Goal: Download file/media

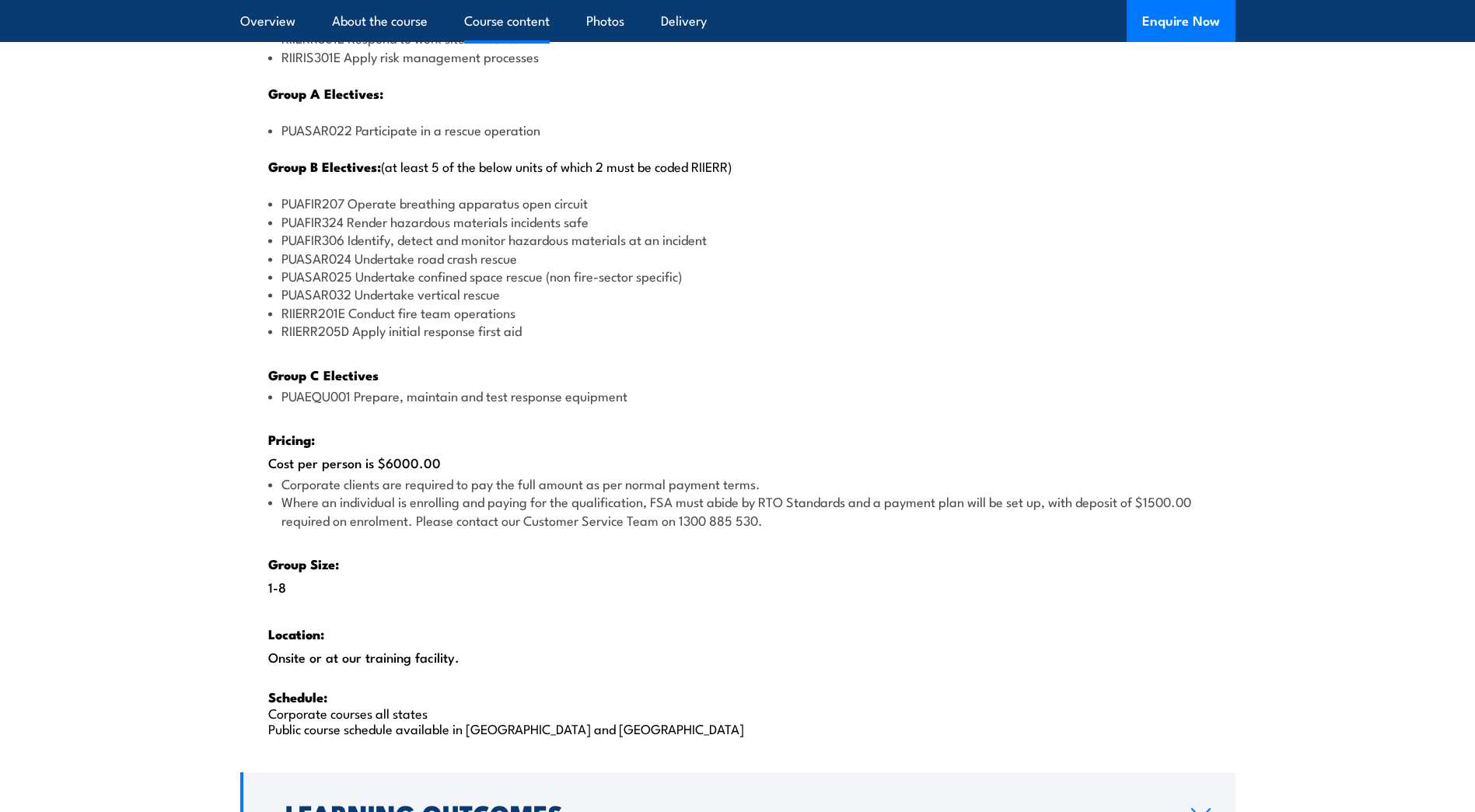
scroll to position [2021, 0]
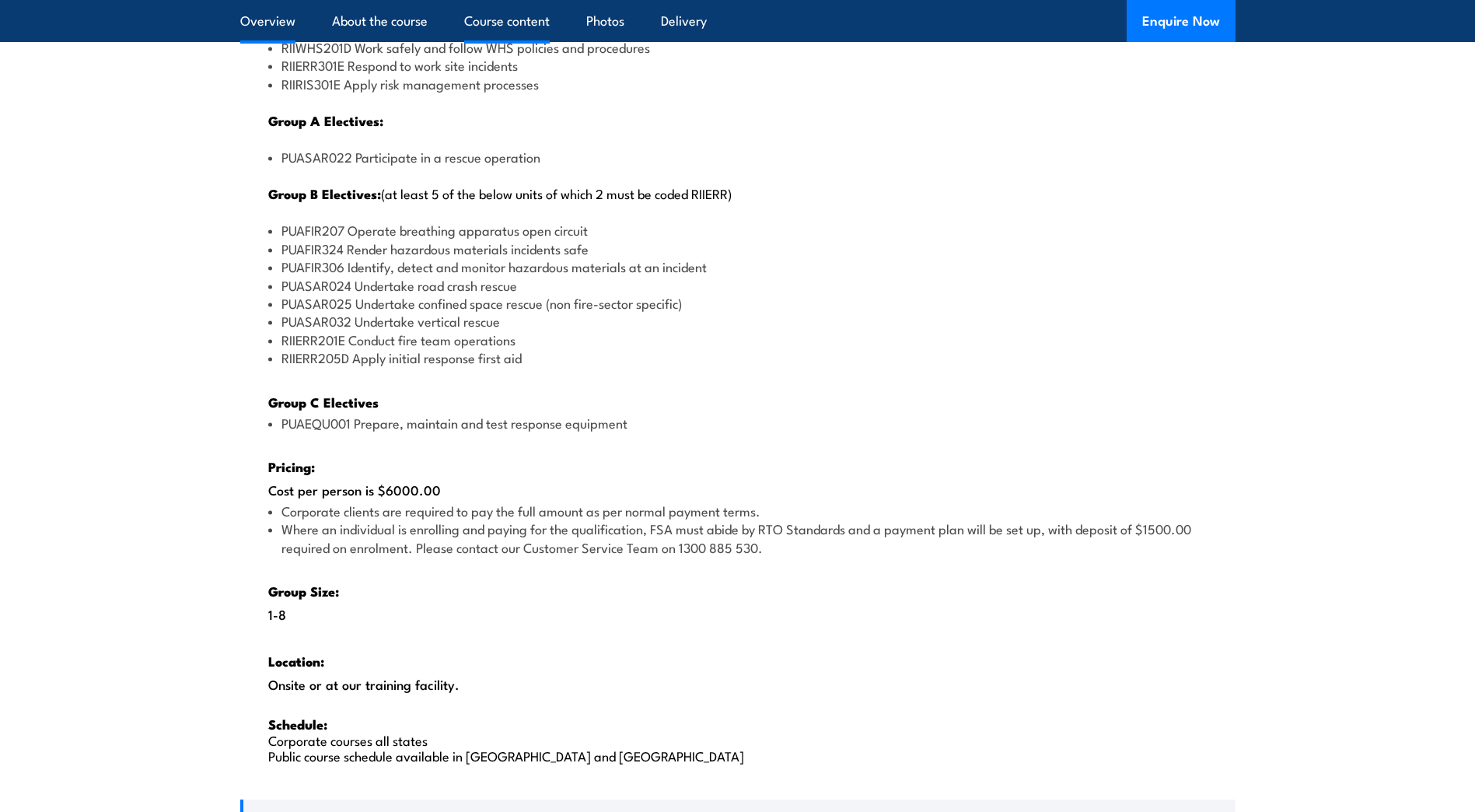
click at [255, 24] on link "Overview" at bounding box center [268, 20] width 55 height 41
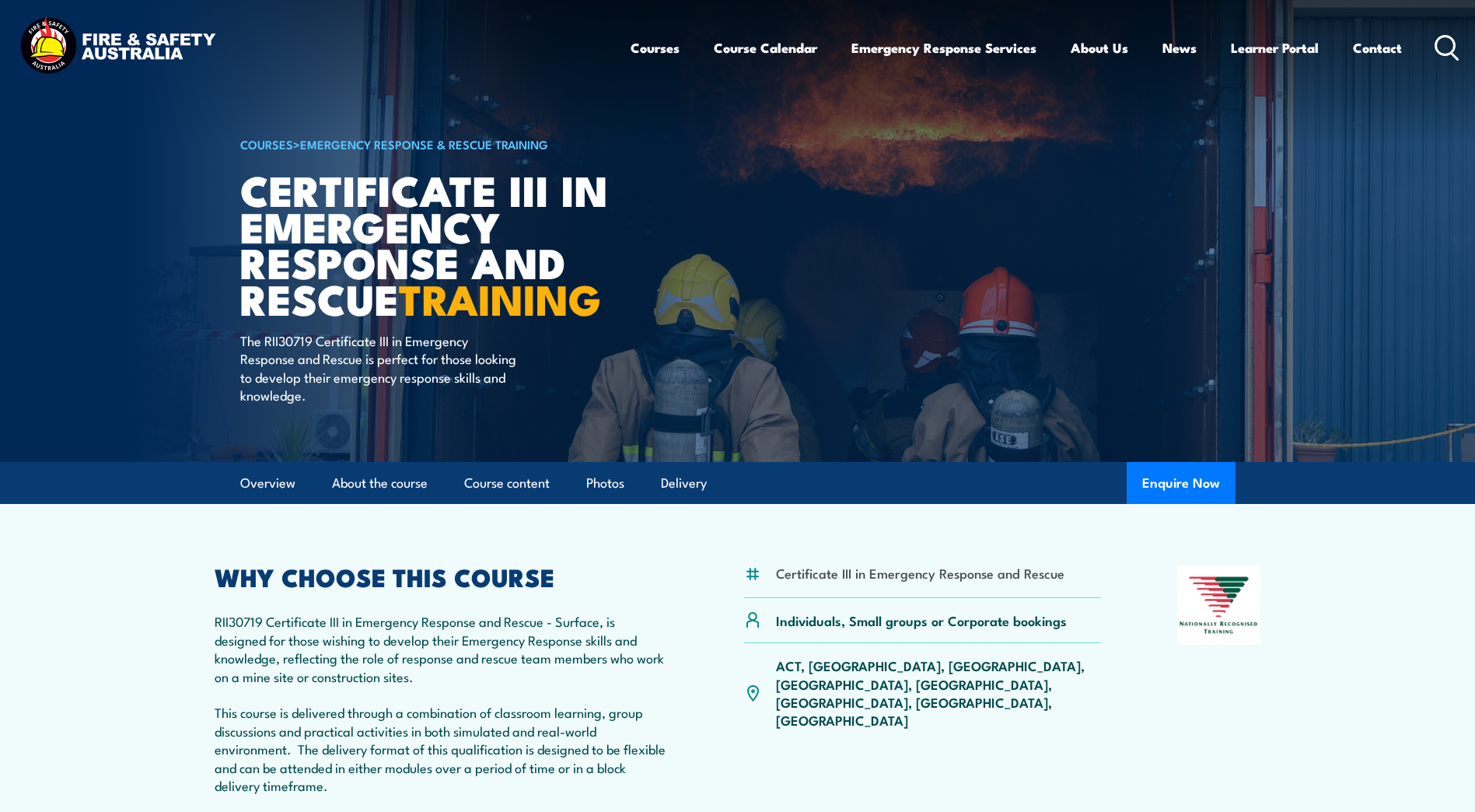
click at [156, 45] on img at bounding box center [118, 48] width 204 height 67
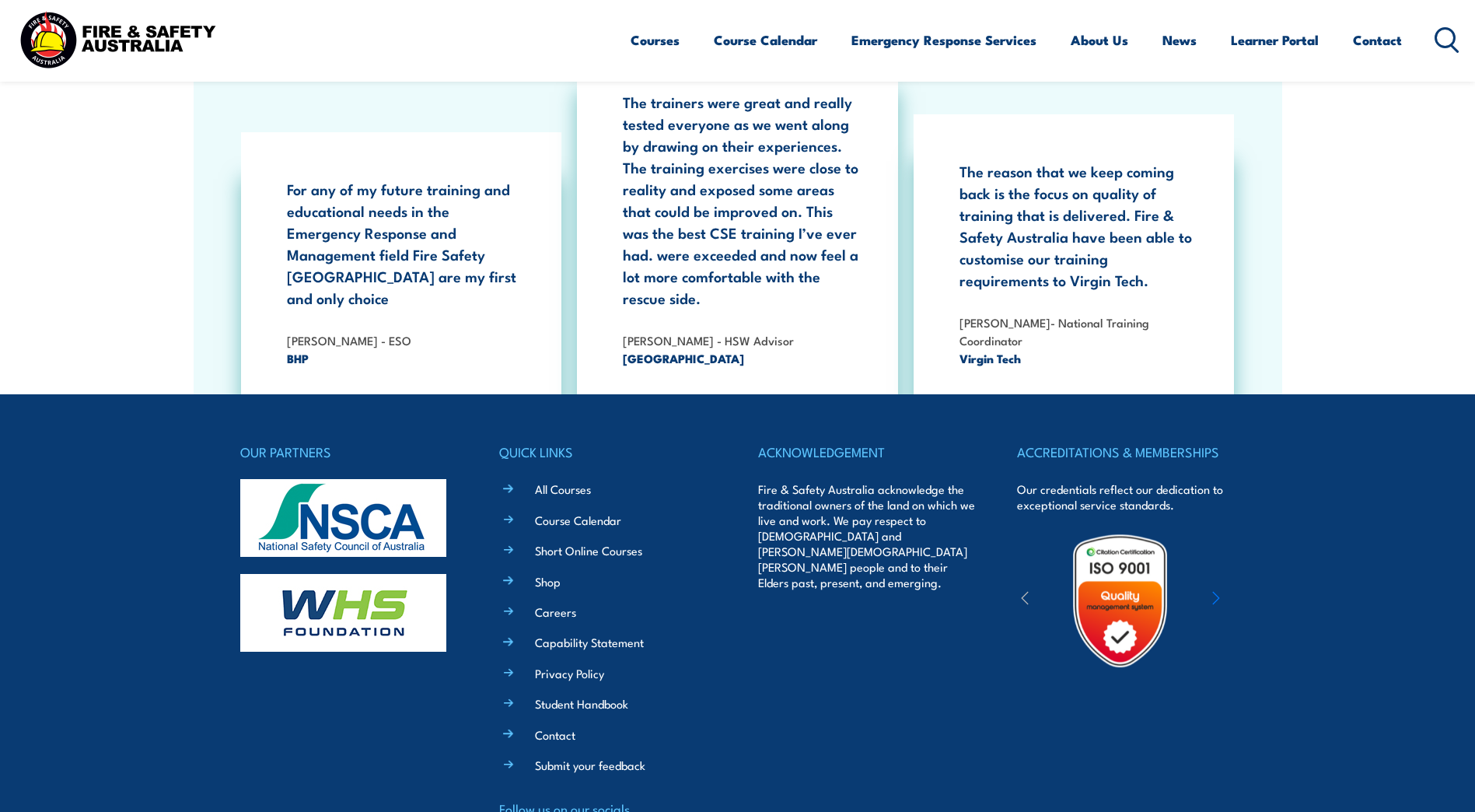
scroll to position [2875, 0]
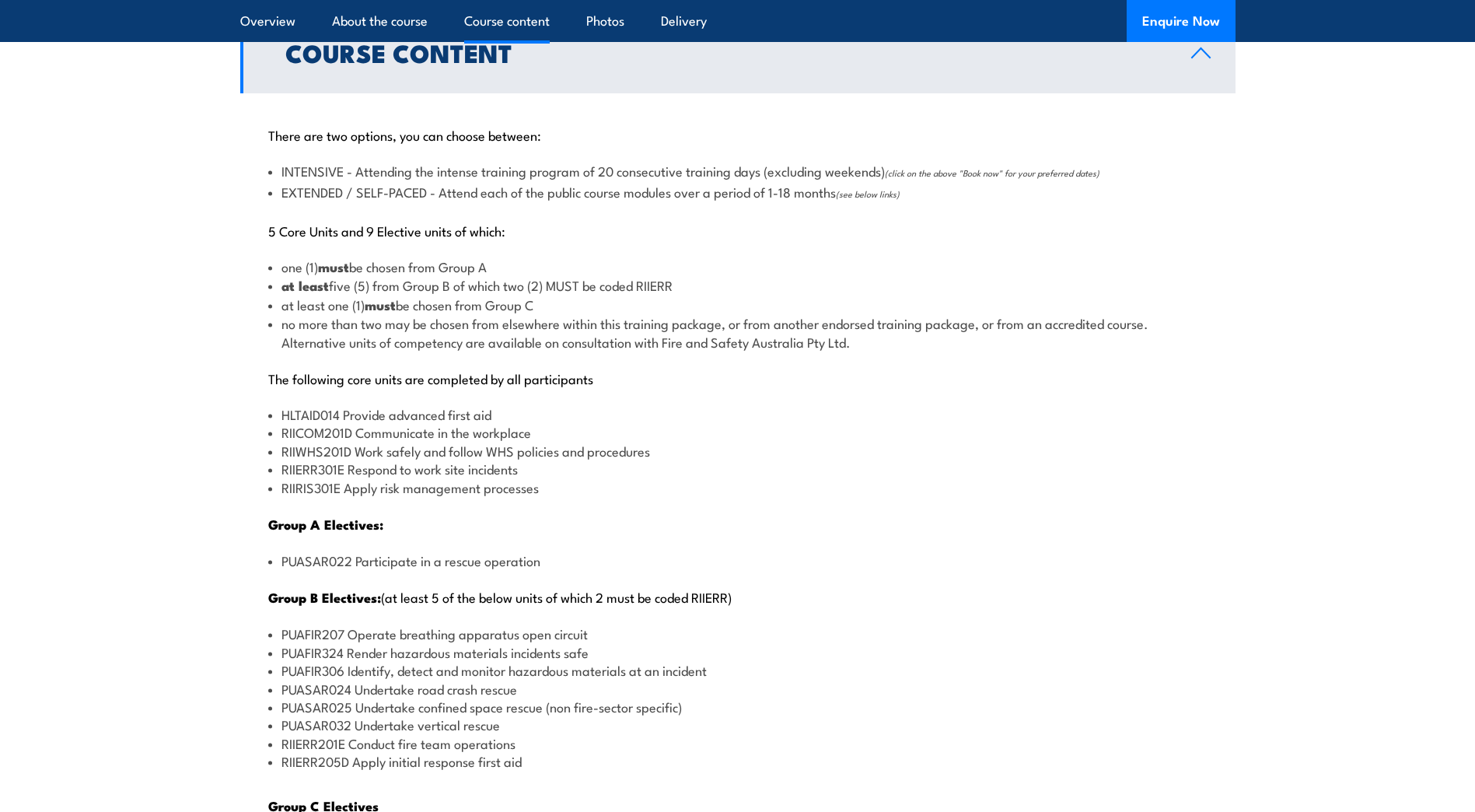
scroll to position [2020, 0]
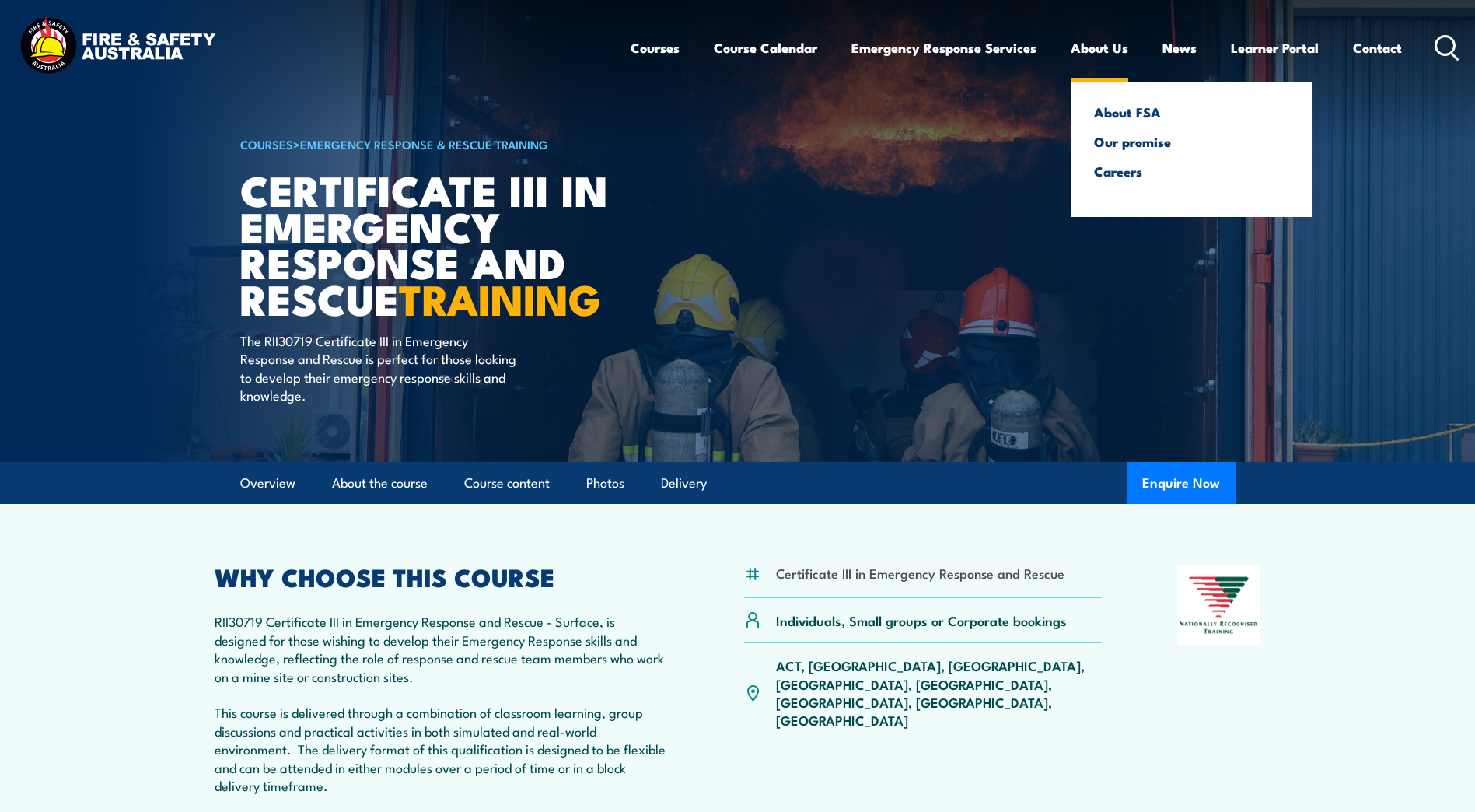
click at [1115, 42] on link "About Us" at bounding box center [1100, 47] width 58 height 41
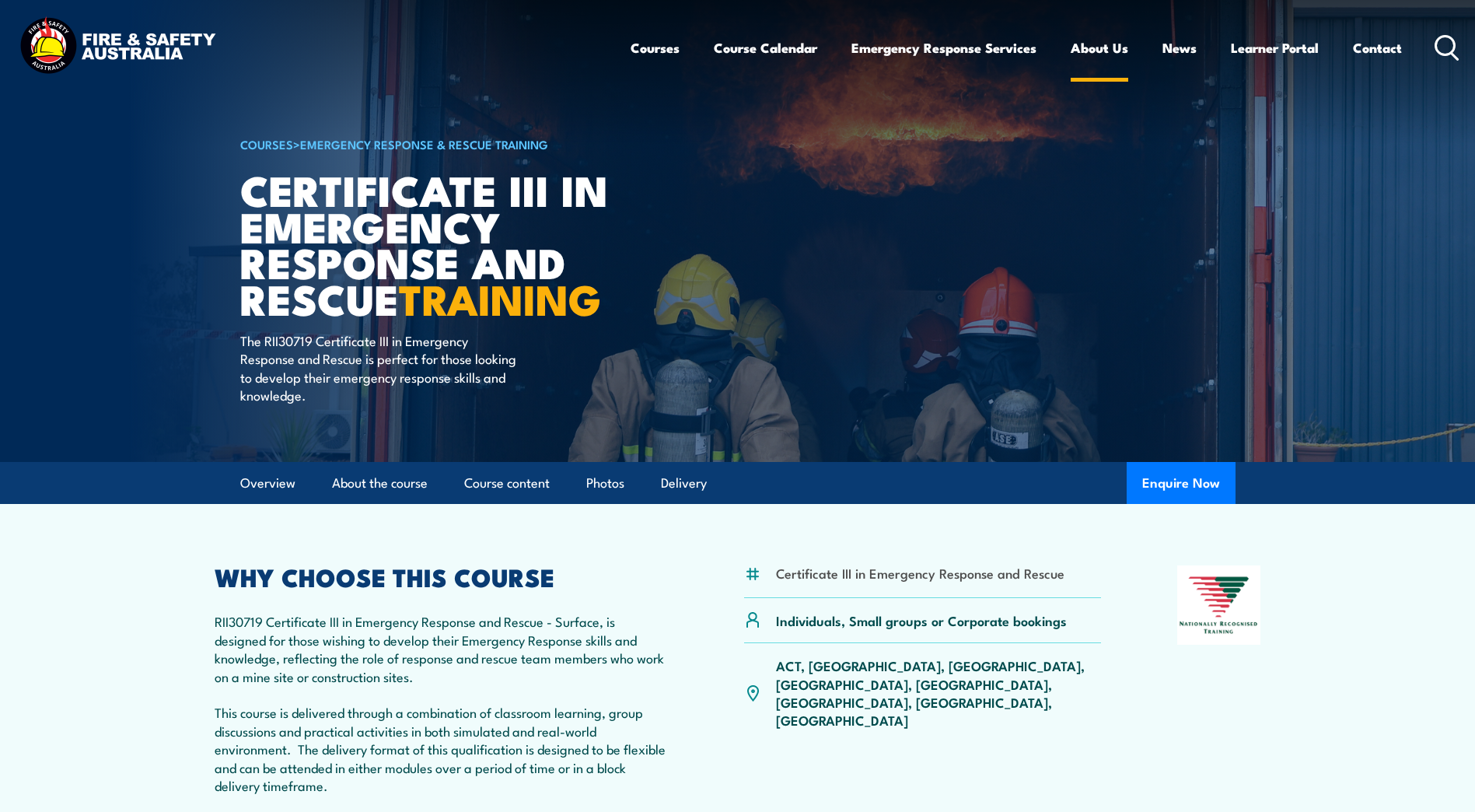
click at [1116, 50] on link "About Us" at bounding box center [1100, 47] width 58 height 41
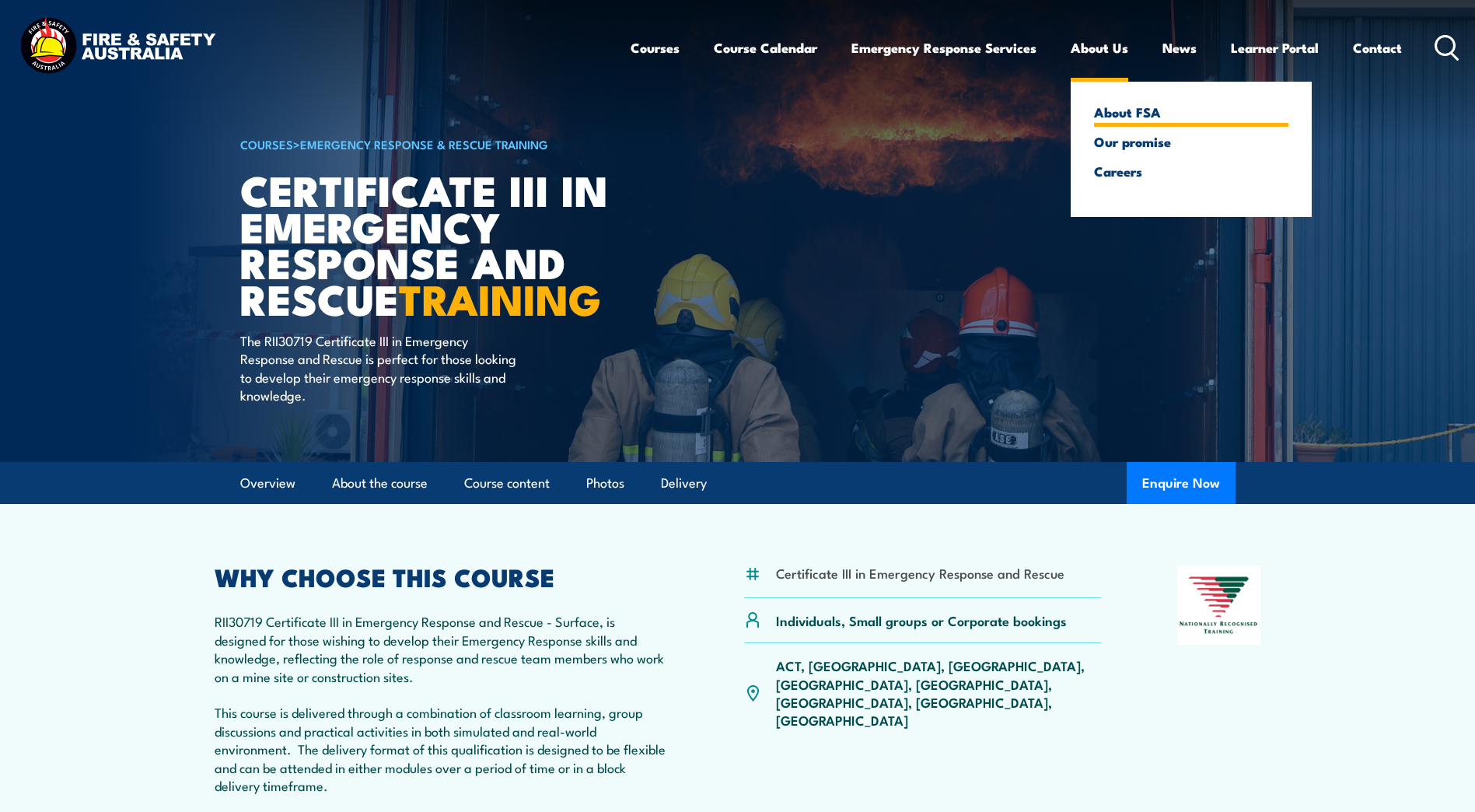
click at [1119, 109] on link "About FSA" at bounding box center [1191, 112] width 194 height 14
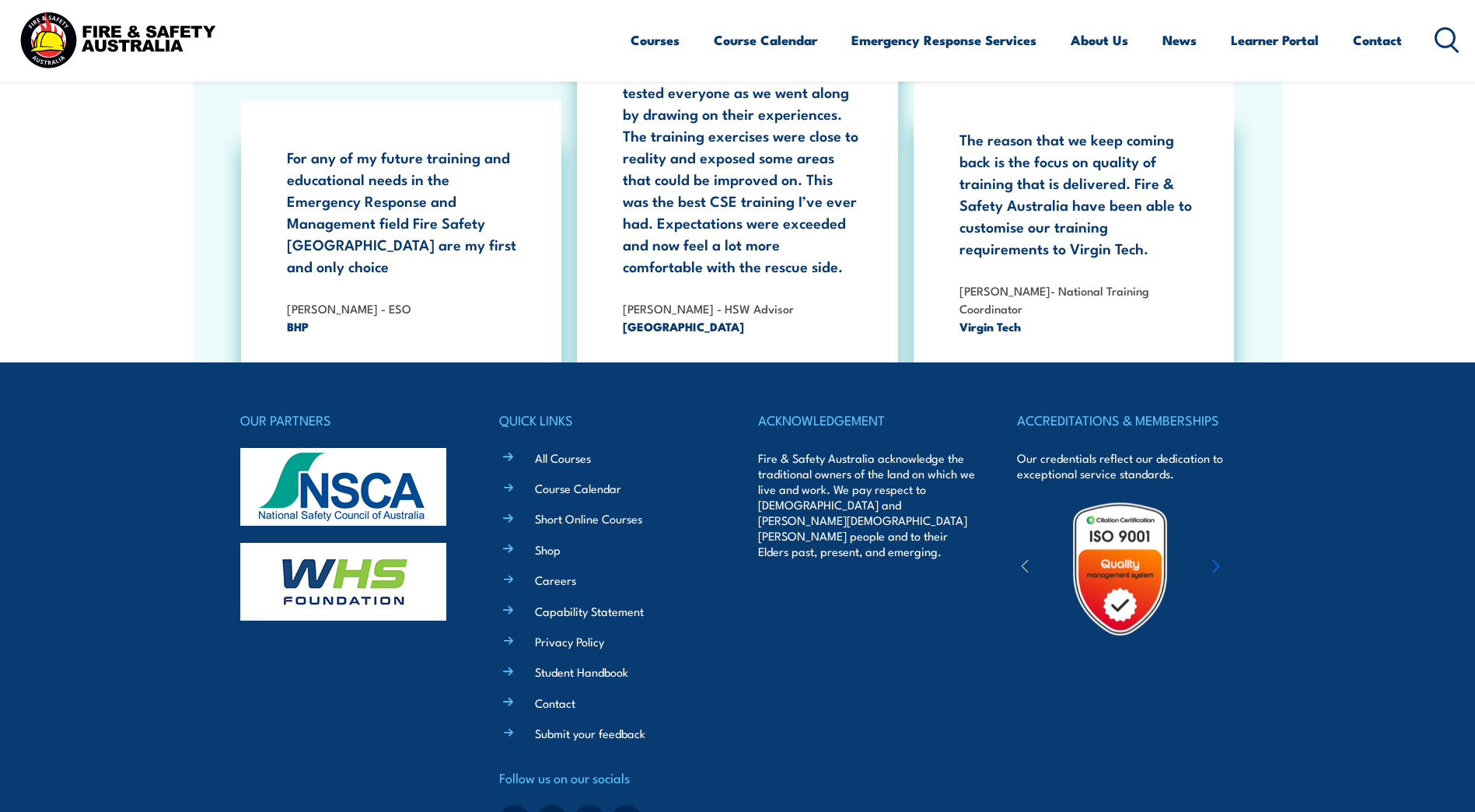
scroll to position [4972, 0]
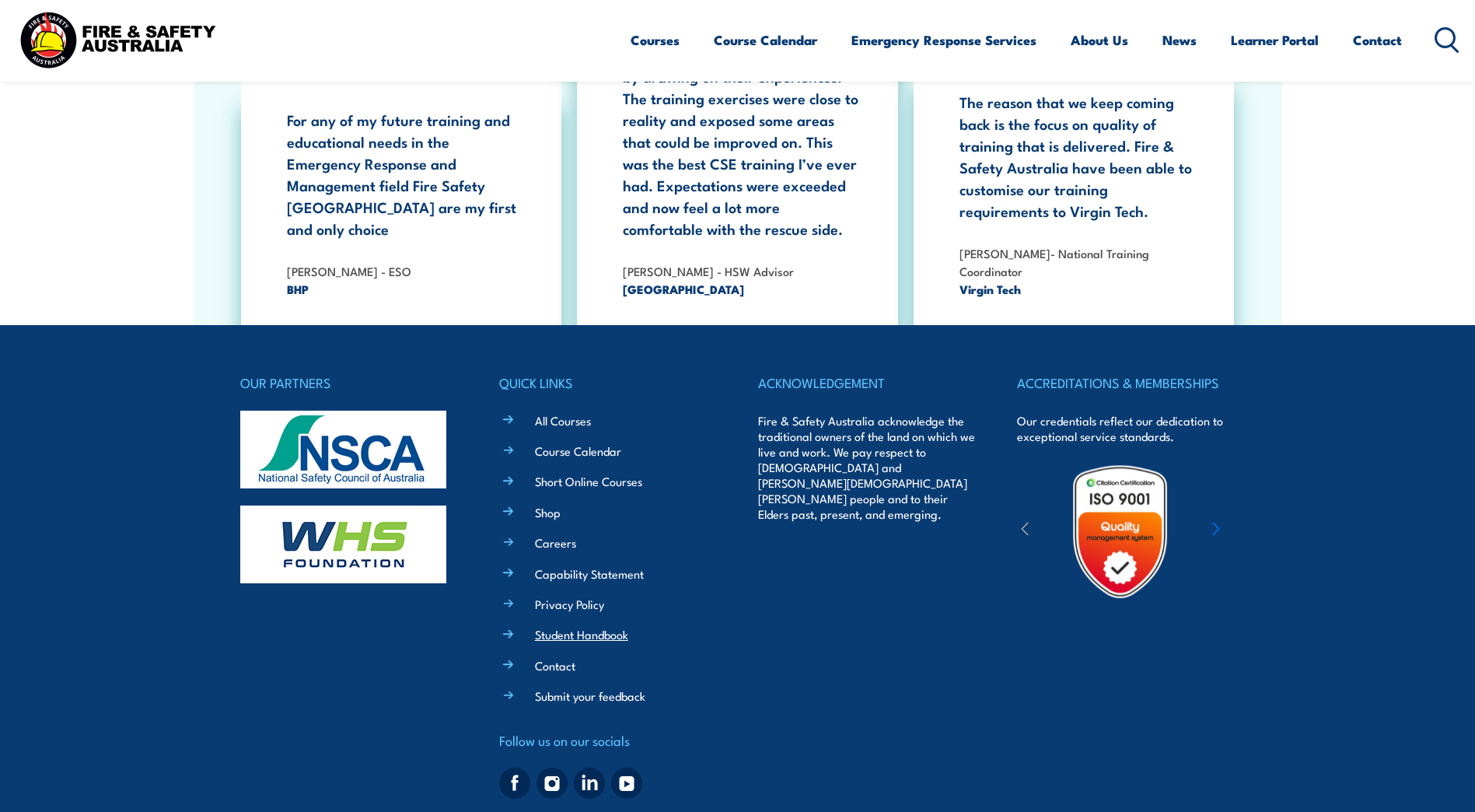
click at [582, 626] on link "Student Handbook" at bounding box center [581, 633] width 93 height 16
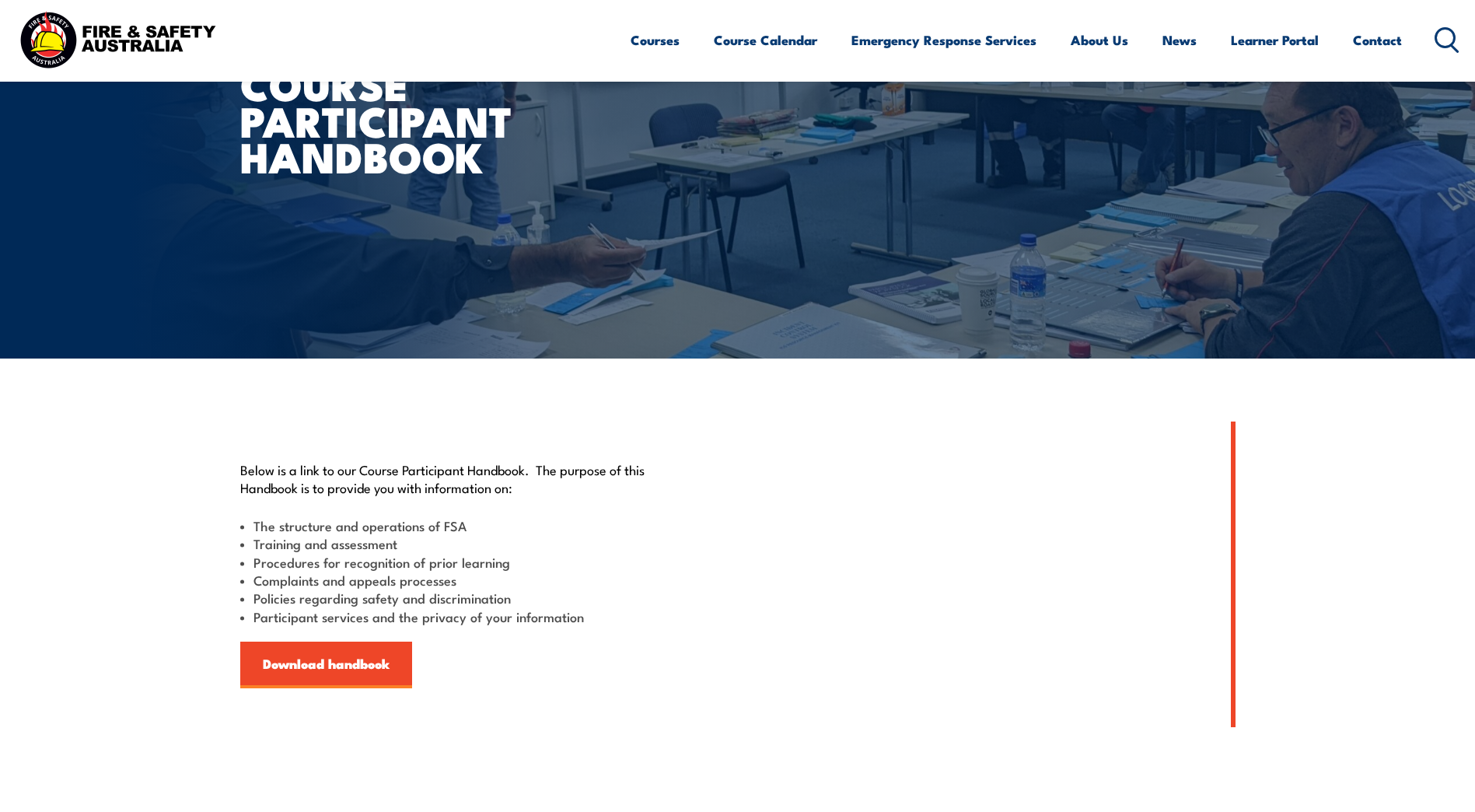
scroll to position [155, 0]
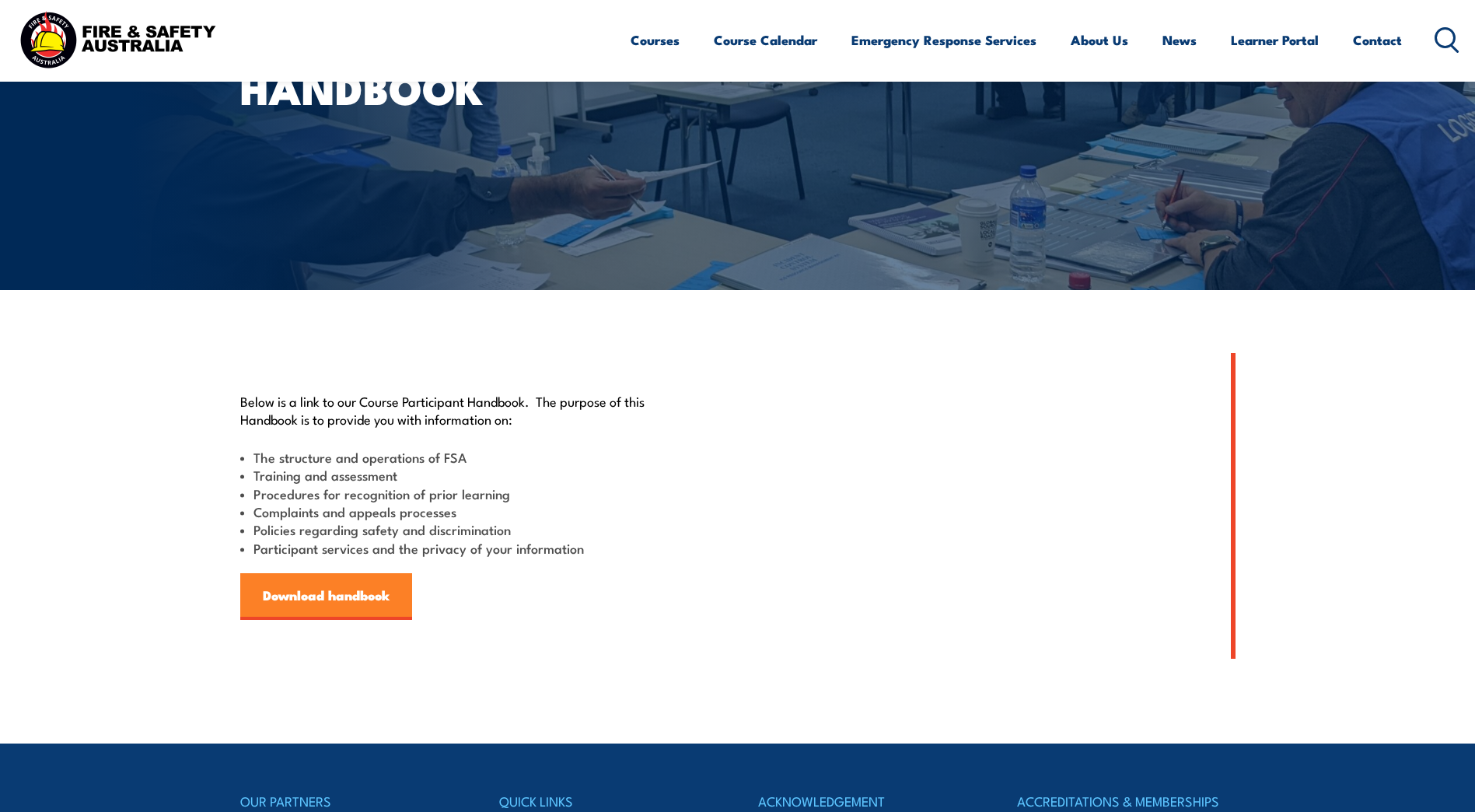
click at [331, 592] on link "Download handbook" at bounding box center [326, 596] width 172 height 47
